Goal: Share content

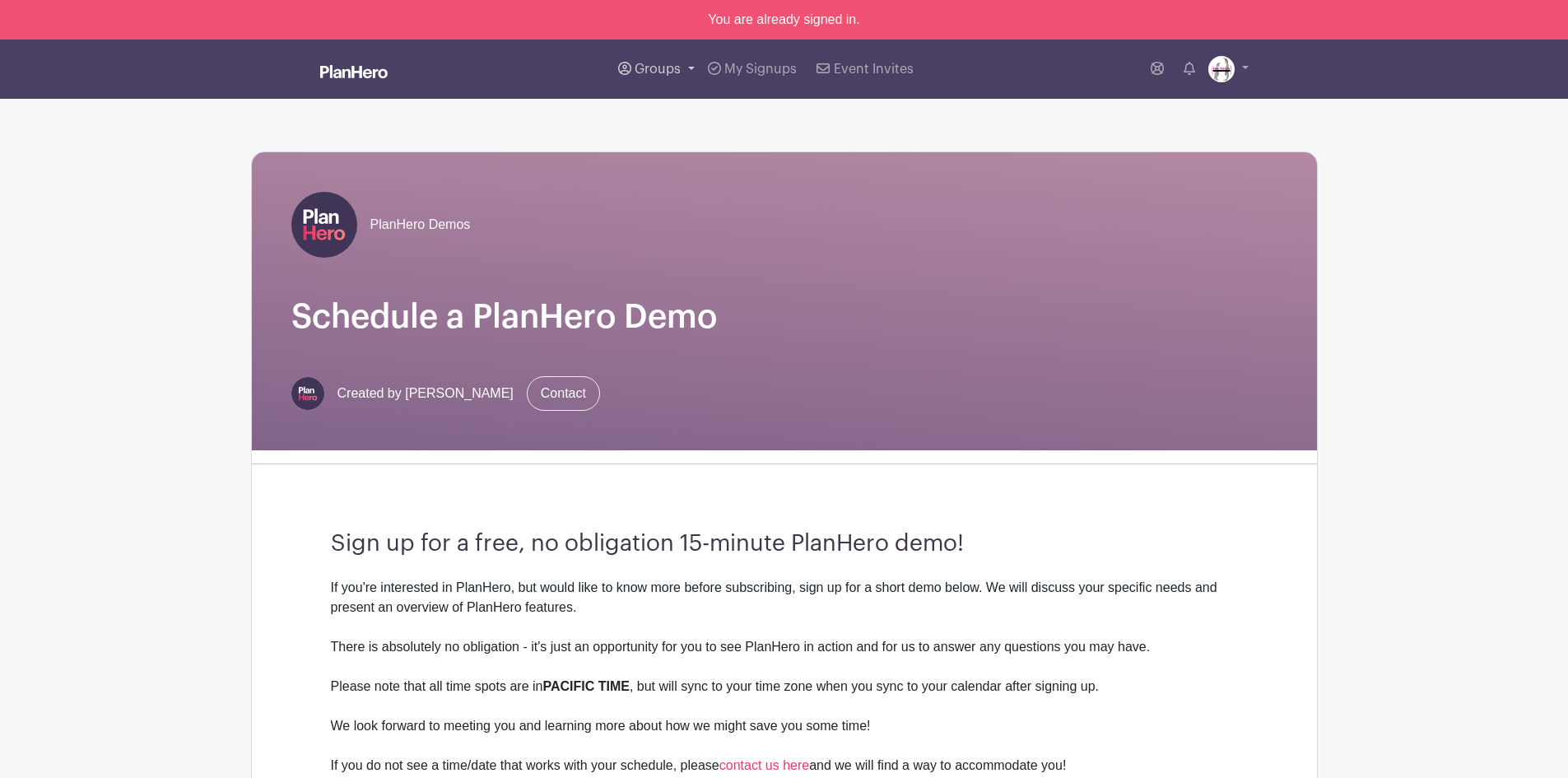
click at [659, 58] on link "Groups" at bounding box center [656, 69] width 89 height 59
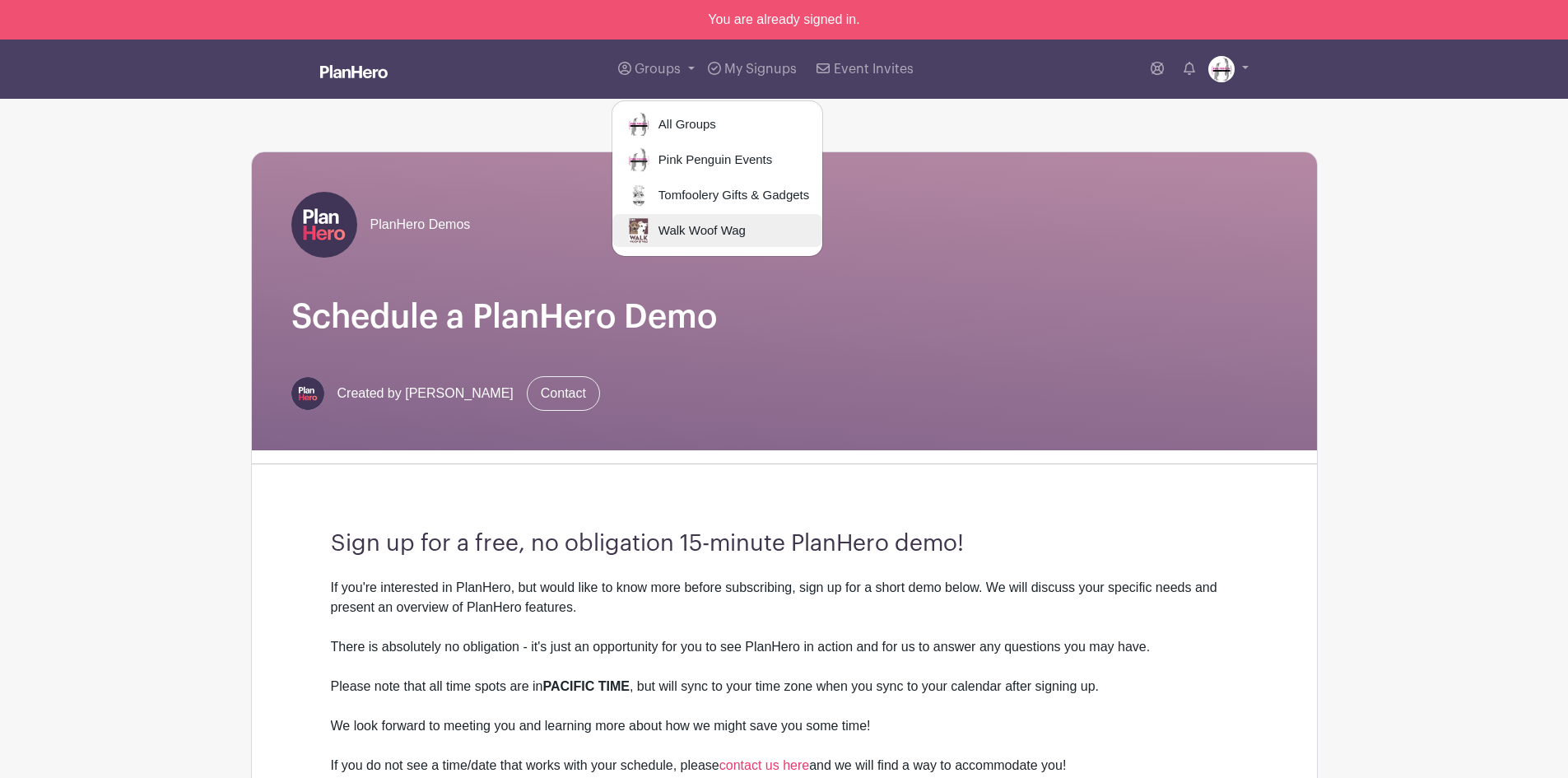
click at [686, 226] on span "Walk Woof Wag" at bounding box center [698, 231] width 94 height 19
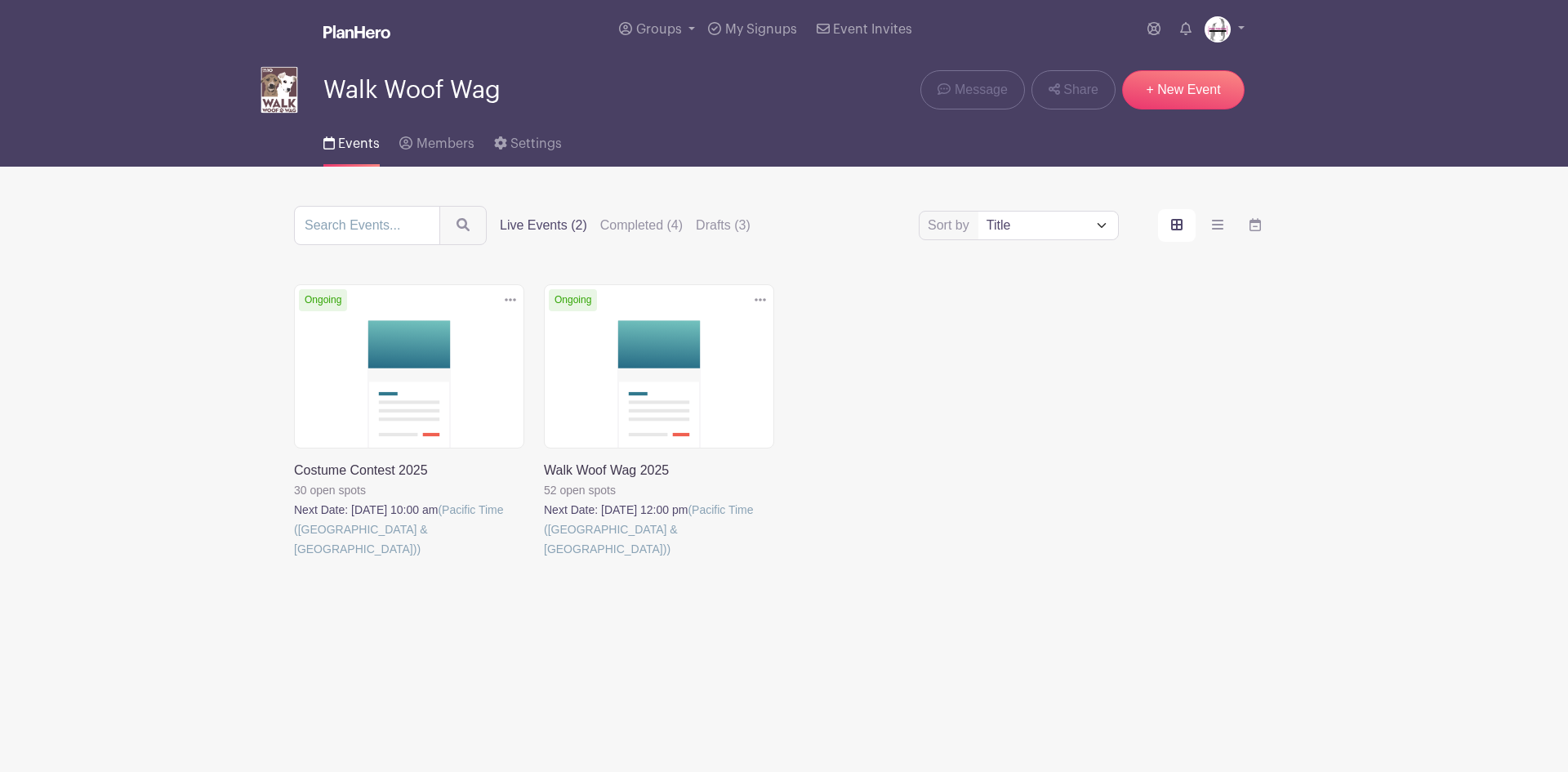
click at [544, 559] on link at bounding box center [544, 559] width 0 height 0
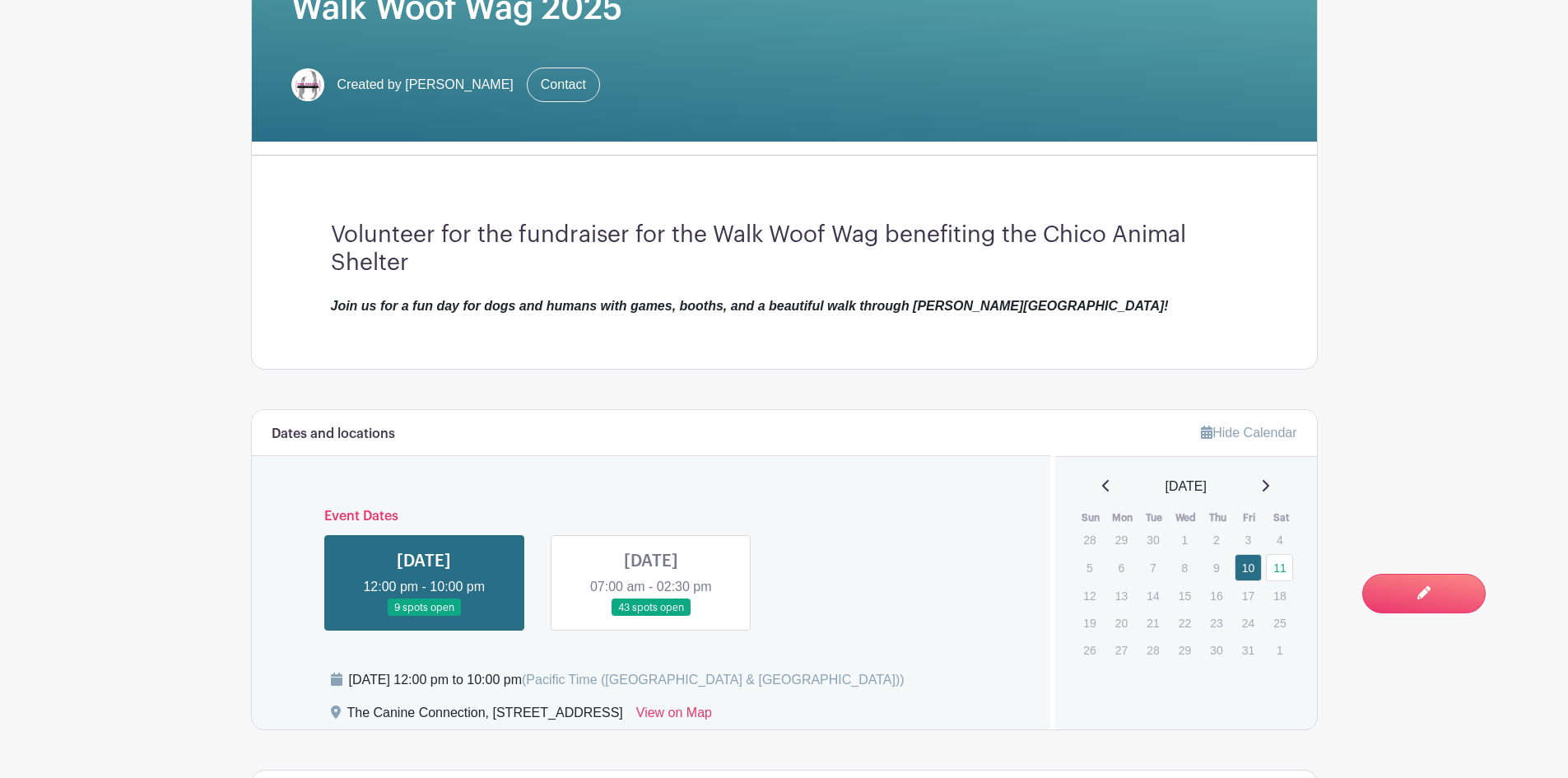
scroll to position [362, 0]
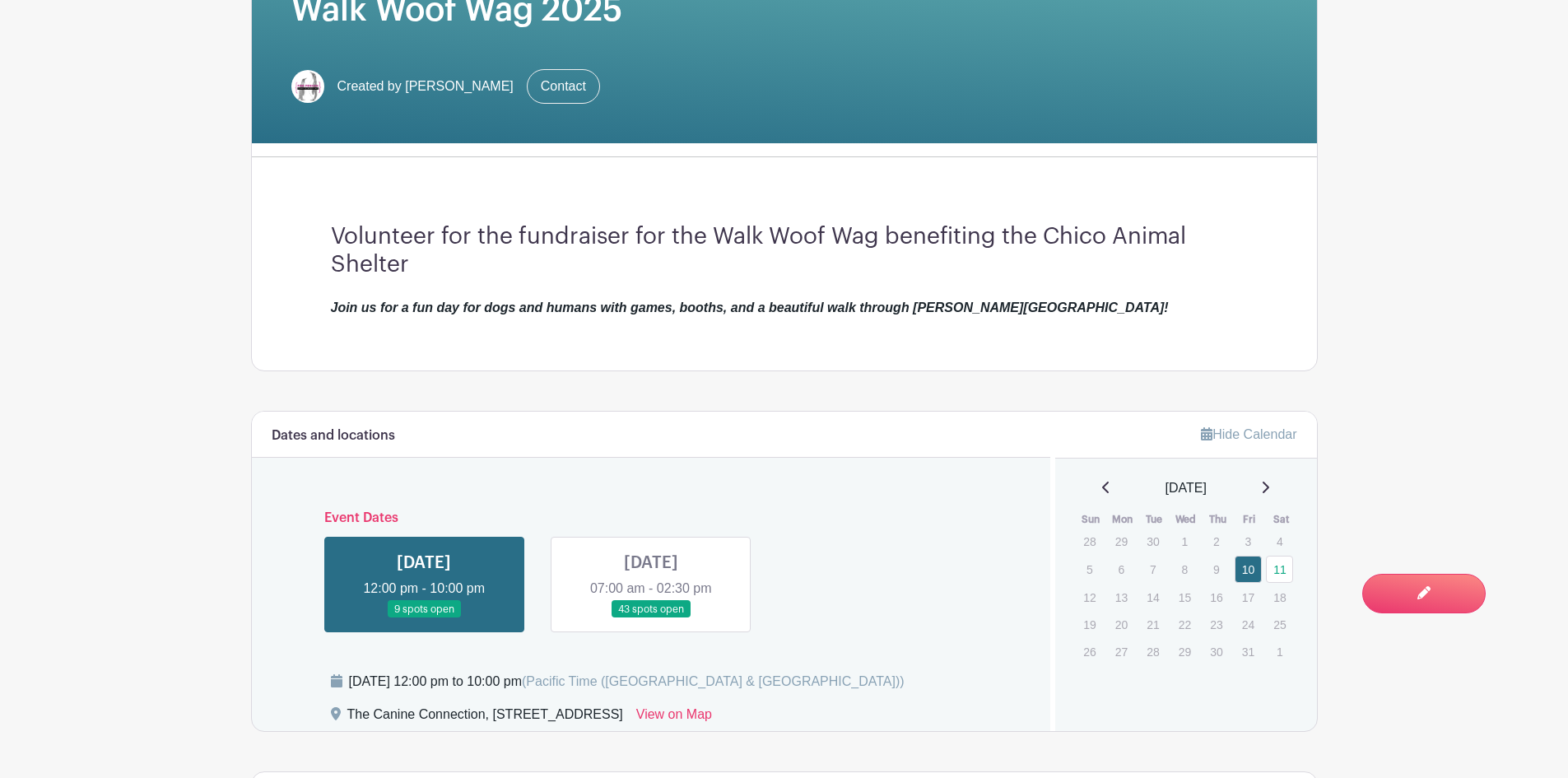
click at [651, 618] on link at bounding box center [651, 618] width 0 height 0
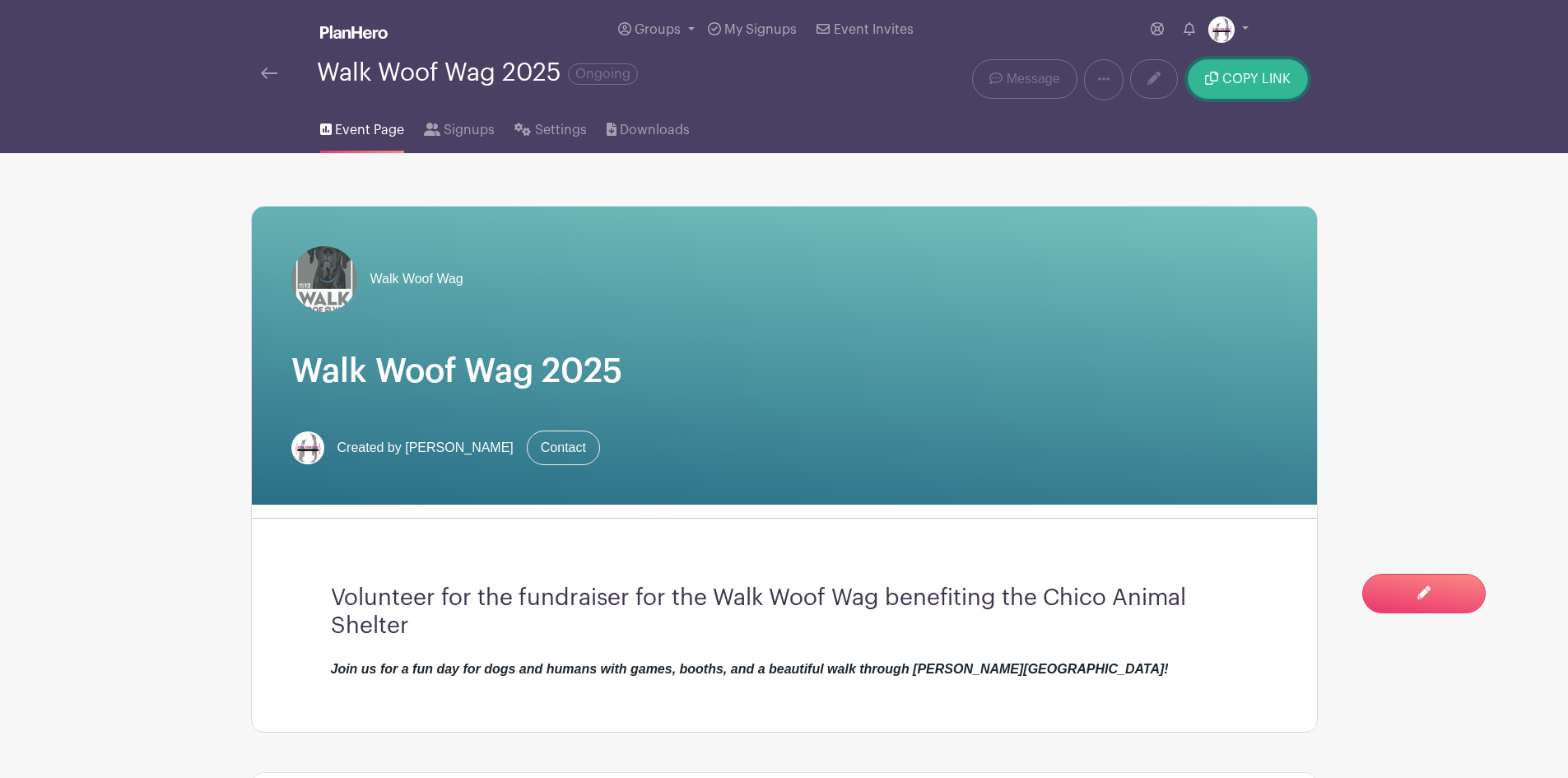
click at [1213, 85] on button "COPY LINK" at bounding box center [1247, 79] width 119 height 40
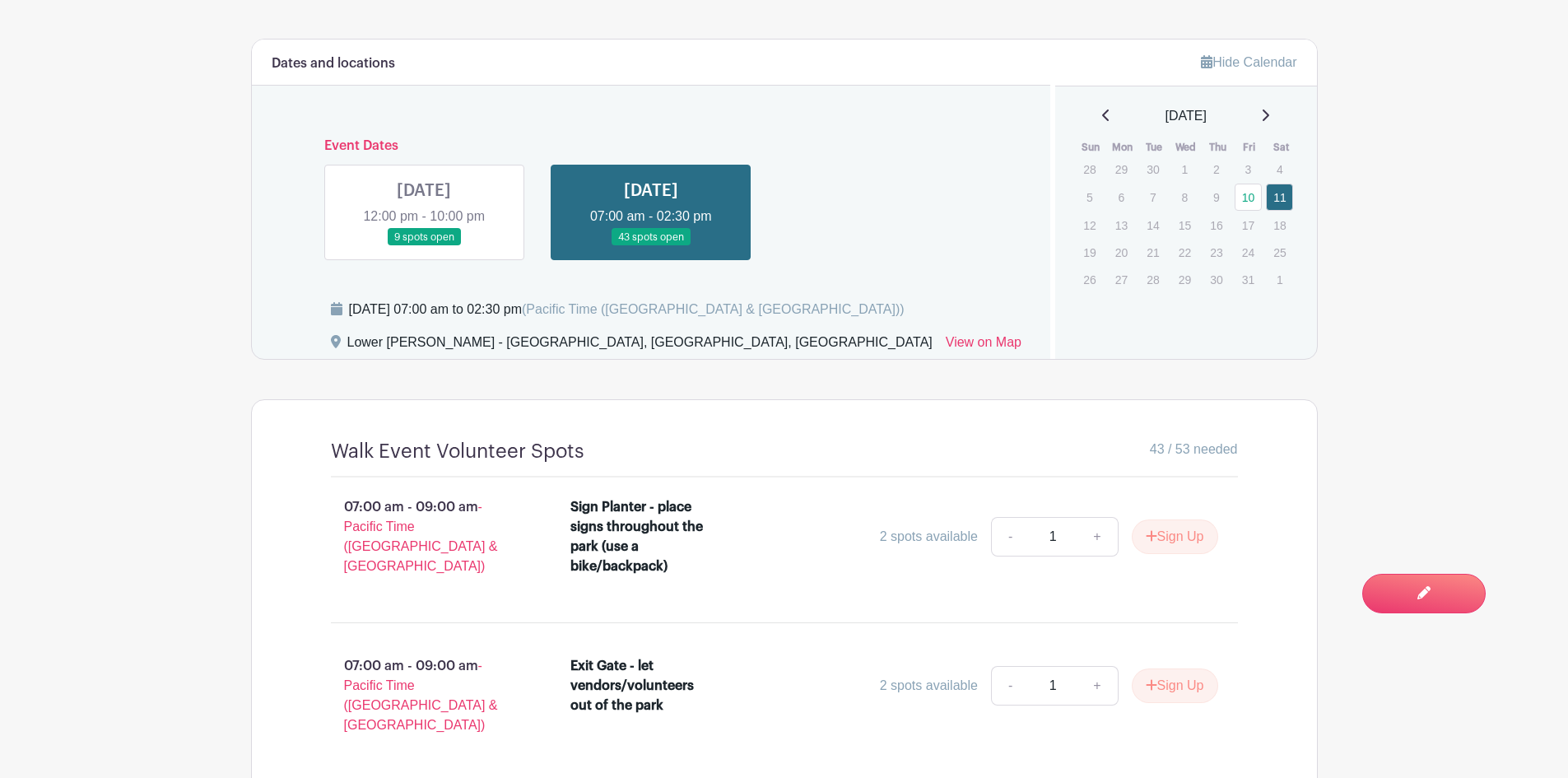
scroll to position [732, 0]
click at [424, 247] on link at bounding box center [424, 247] width 0 height 0
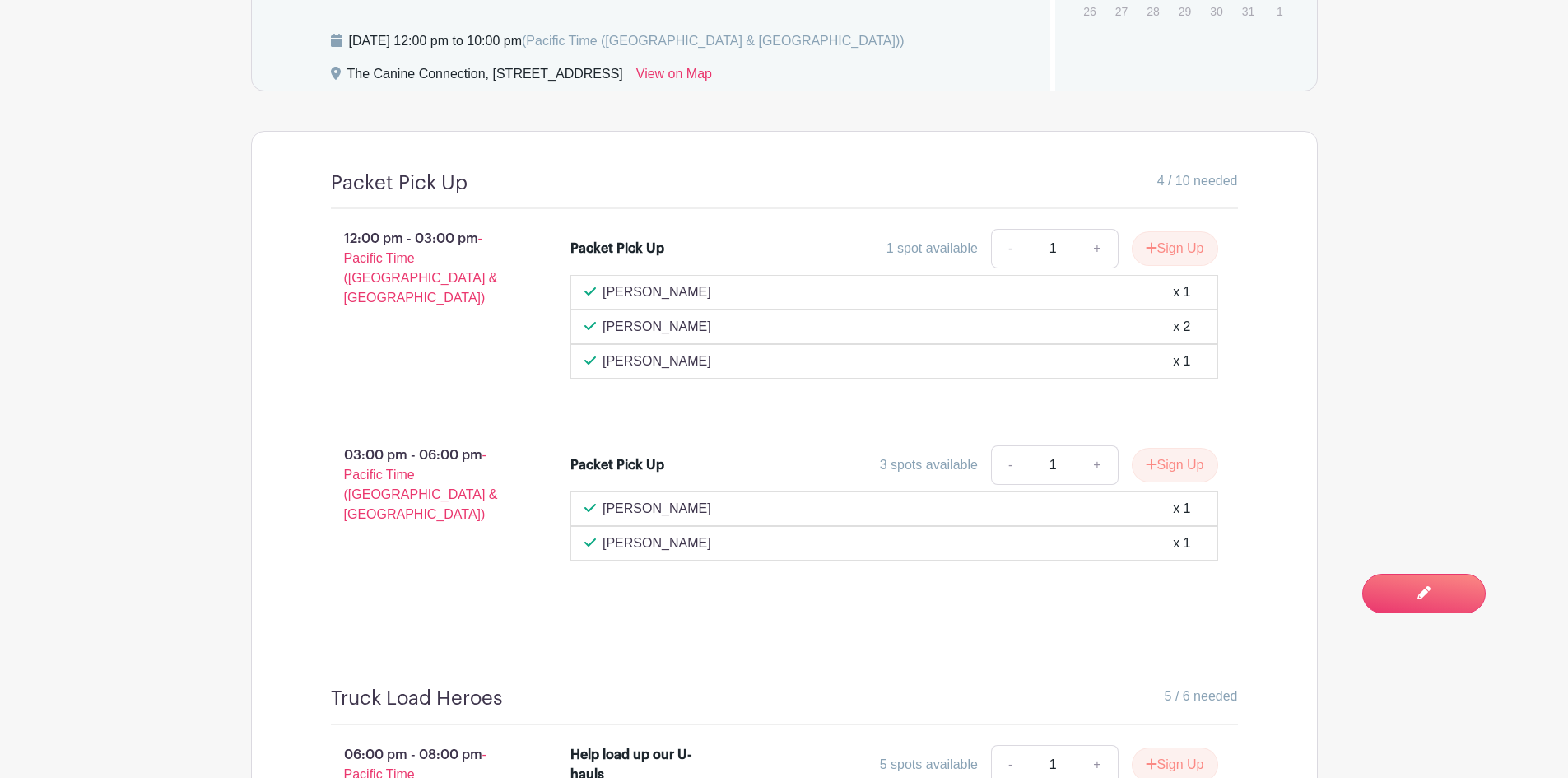
scroll to position [1001, 0]
